Goal: Task Accomplishment & Management: Complete application form

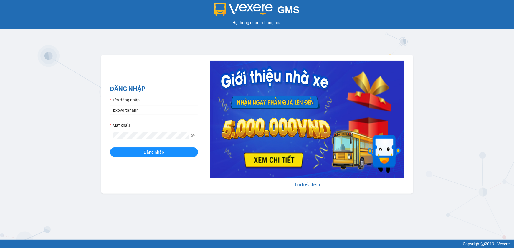
type input "bxmd.tananh"
click at [136, 156] on button "Đăng nhập" at bounding box center [154, 152] width 88 height 9
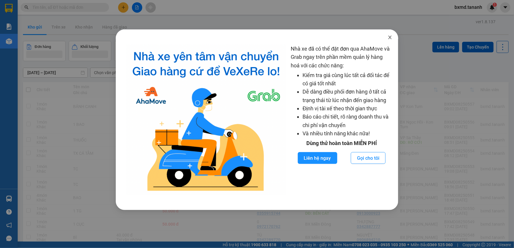
click at [389, 37] on icon "close" at bounding box center [390, 37] width 5 height 5
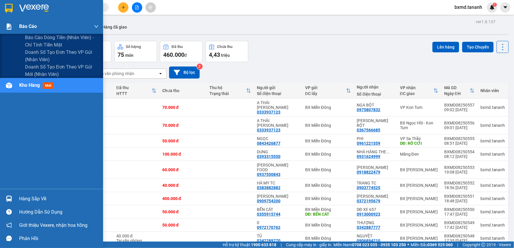
click at [30, 26] on span "Báo cáo" at bounding box center [28, 26] width 18 height 7
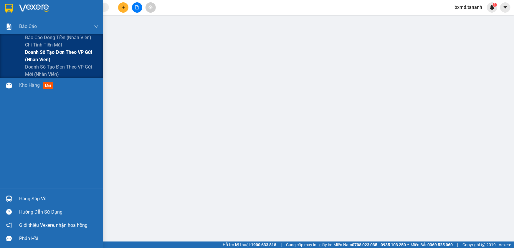
click at [56, 59] on span "Doanh số tạo đơn theo VP gửi (nhân viên)" at bounding box center [62, 56] width 74 height 15
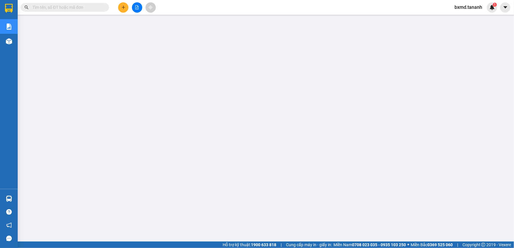
click at [460, 9] on span "bxmd.tananh" at bounding box center [468, 7] width 37 height 7
click at [470, 28] on span "Đổi mật khẩu" at bounding box center [471, 27] width 25 height 6
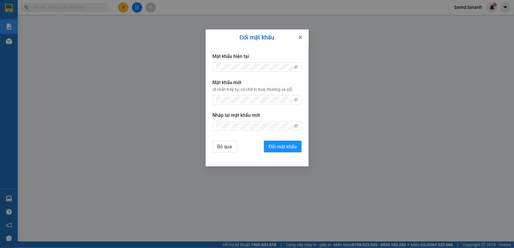
click at [302, 38] on icon "close" at bounding box center [300, 37] width 5 height 5
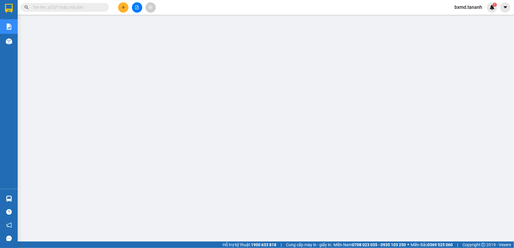
click at [474, 5] on span "bxmd.tananh" at bounding box center [468, 7] width 37 height 7
click at [479, 18] on span "Đăng xuất" at bounding box center [471, 18] width 25 height 6
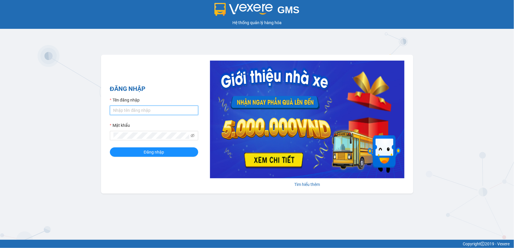
type input "bxmd.tananh"
click at [136, 109] on input "bxmd.tananh" at bounding box center [154, 110] width 88 height 9
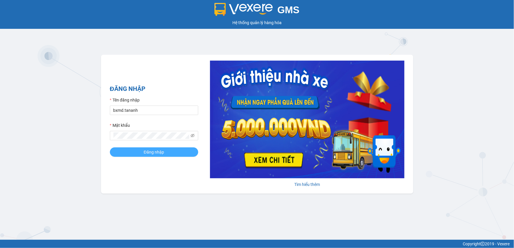
click at [147, 155] on span "Đăng nhập" at bounding box center [154, 152] width 20 height 6
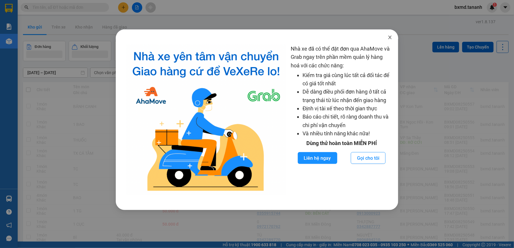
click at [391, 39] on icon "close" at bounding box center [390, 38] width 3 height 4
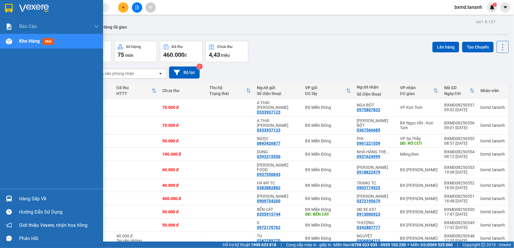
click at [27, 41] on span "Kho hàng" at bounding box center [29, 41] width 21 height 6
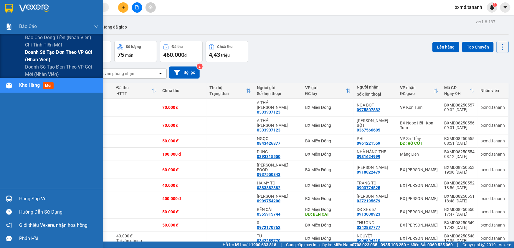
click at [47, 60] on span "Doanh số tạo đơn theo VP gửi (nhân viên)" at bounding box center [62, 56] width 74 height 15
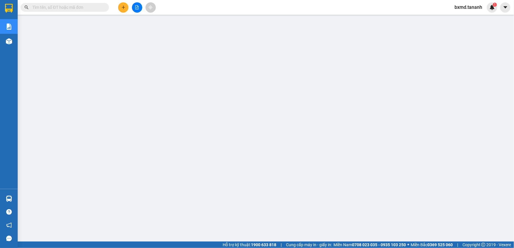
click at [472, 9] on span "bxmd.tananh" at bounding box center [468, 7] width 37 height 7
click at [472, 27] on span "Đổi mật khẩu" at bounding box center [471, 27] width 25 height 6
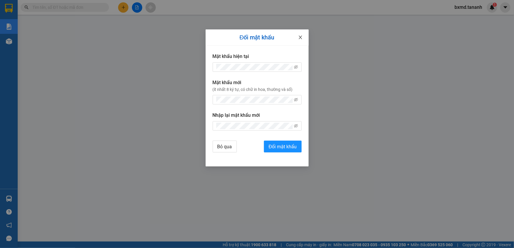
drag, startPoint x: 300, startPoint y: 37, endPoint x: 425, endPoint y: 23, distance: 124.9
click at [302, 38] on icon "close" at bounding box center [300, 37] width 5 height 5
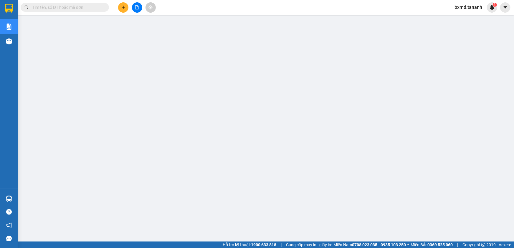
click at [463, 7] on span "bxmd.tananh" at bounding box center [468, 7] width 37 height 7
click at [465, 12] on div "Đăng xuất Đổi mật khẩu" at bounding box center [469, 22] width 38 height 21
click at [464, 16] on span "Đăng xuất" at bounding box center [471, 18] width 25 height 6
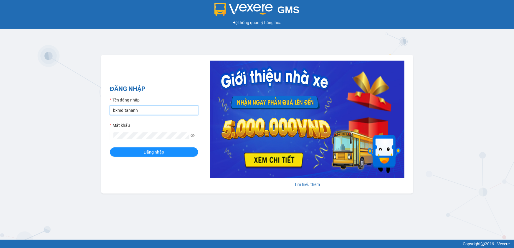
click at [130, 107] on input "bxmd.tananh" at bounding box center [154, 110] width 88 height 9
type input "vptt.tananh"
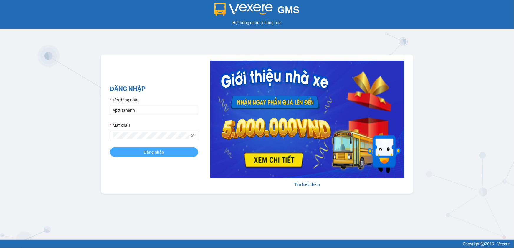
click at [140, 149] on button "Đăng nhập" at bounding box center [154, 152] width 88 height 9
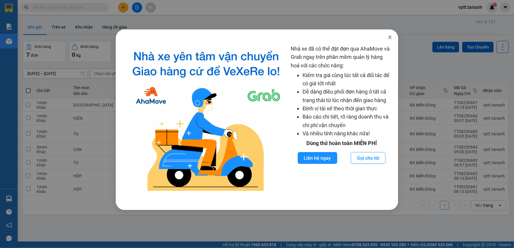
click at [390, 39] on icon "close" at bounding box center [390, 37] width 5 height 5
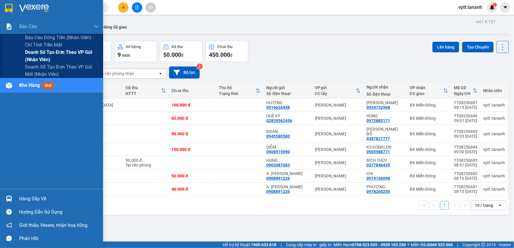
click at [26, 58] on span "Doanh số tạo đơn theo VP gửi (nhân viên)" at bounding box center [62, 56] width 74 height 15
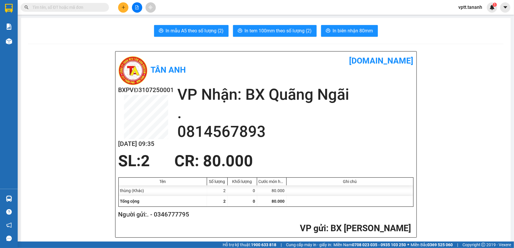
click at [125, 8] on button at bounding box center [123, 7] width 10 height 10
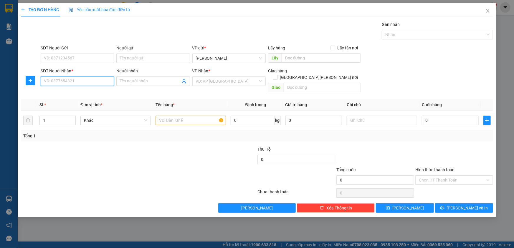
click at [87, 82] on input "SĐT Người Nhận *" at bounding box center [77, 81] width 73 height 9
click at [91, 56] on input "SĐT Người Gửi" at bounding box center [77, 58] width 73 height 9
type input "0906103737"
click at [96, 82] on input "SĐT Người Nhận *" at bounding box center [77, 81] width 73 height 9
type input "0399790068"
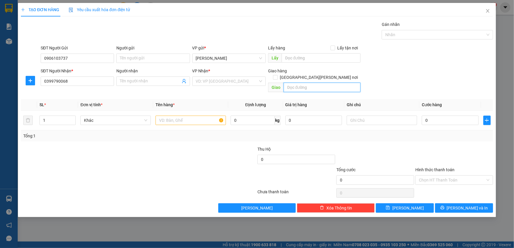
click at [303, 83] on input "text" at bounding box center [322, 87] width 77 height 9
type input "gtn cr 70"
click at [196, 120] on td at bounding box center [190, 121] width 75 height 20
click at [198, 116] on input "text" at bounding box center [191, 120] width 70 height 9
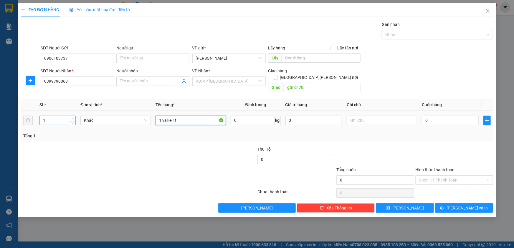
type input "1 vali + 1t"
type input "2"
click at [71, 117] on span "up" at bounding box center [73, 119] width 4 height 4
click at [430, 116] on input "0" at bounding box center [450, 120] width 57 height 9
type input "1"
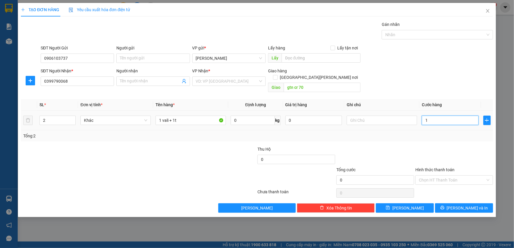
type input "1"
type input "13"
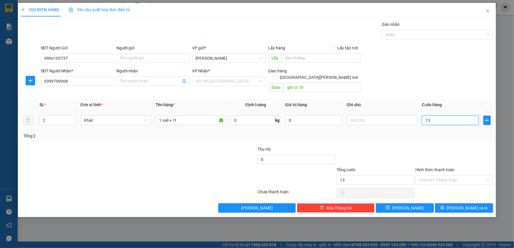
type input "130"
type input "130.000"
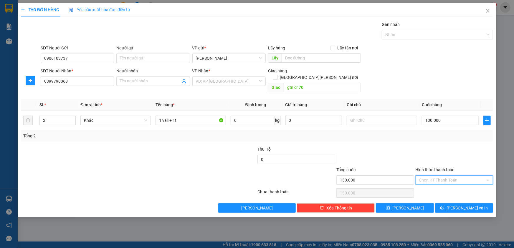
click at [432, 176] on input "Hình thức thanh toán" at bounding box center [452, 180] width 67 height 9
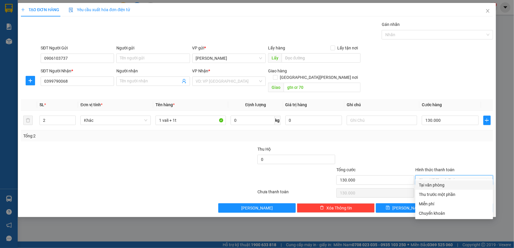
click at [439, 185] on div "Tại văn phòng" at bounding box center [454, 185] width 71 height 6
type input "0"
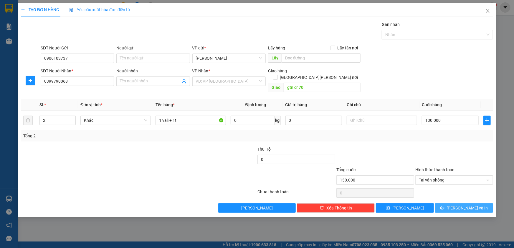
click at [445, 206] on icon "printer" at bounding box center [442, 208] width 4 height 4
click at [243, 82] on input "search" at bounding box center [227, 81] width 62 height 9
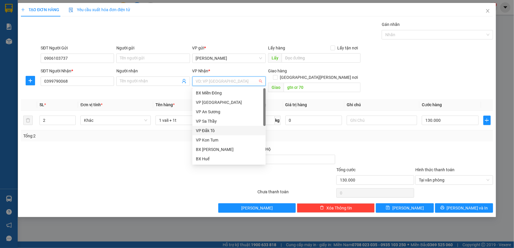
scroll to position [66, 0]
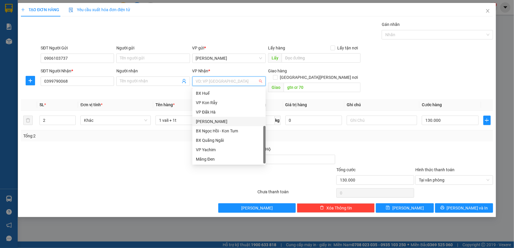
click at [227, 121] on div "[PERSON_NAME]" at bounding box center [229, 121] width 66 height 6
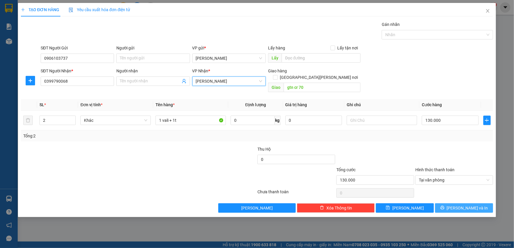
click at [470, 205] on span "[PERSON_NAME] và In" at bounding box center [467, 208] width 41 height 6
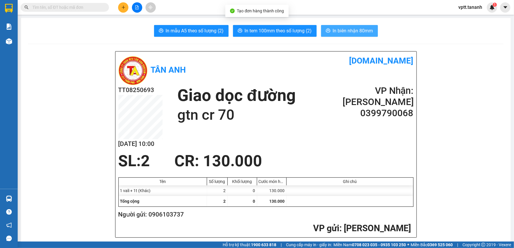
click at [347, 29] on span "In biên nhận 80mm" at bounding box center [353, 30] width 40 height 7
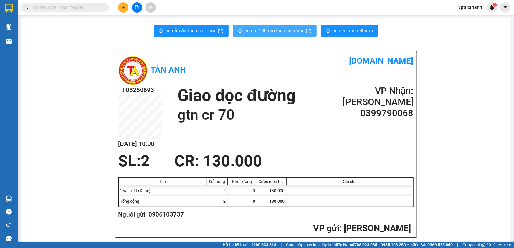
click at [283, 34] on span "In tem 100mm theo số lượng (2)" at bounding box center [278, 30] width 67 height 7
drag, startPoint x: 514, startPoint y: 143, endPoint x: 514, endPoint y: 259, distance: 116.1
click at [514, 248] on html "Kết quả [PERSON_NAME] ( 0 ) Bộ lọc No Data vptt.tananh 1 [PERSON_NAME] [PERSON_…" at bounding box center [257, 124] width 514 height 248
drag, startPoint x: 219, startPoint y: 234, endPoint x: 252, endPoint y: 225, distance: 34.5
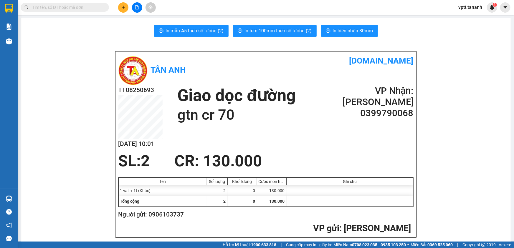
click at [247, 230] on h2 "VP gửi : [PERSON_NAME]" at bounding box center [264, 229] width 293 height 12
click at [65, 5] on input "text" at bounding box center [67, 7] width 70 height 6
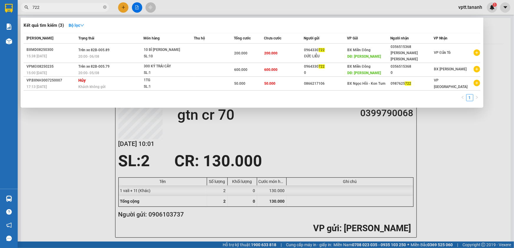
click at [32, 7] on span "722" at bounding box center [65, 7] width 88 height 9
click at [33, 7] on input "722" at bounding box center [67, 7] width 70 height 6
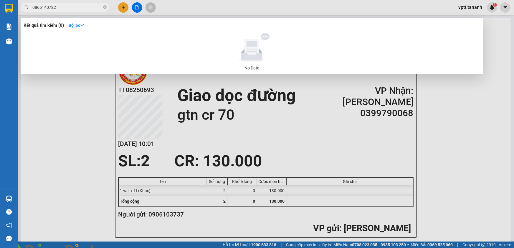
type input "0866140722"
